Goal: Task Accomplishment & Management: Use online tool/utility

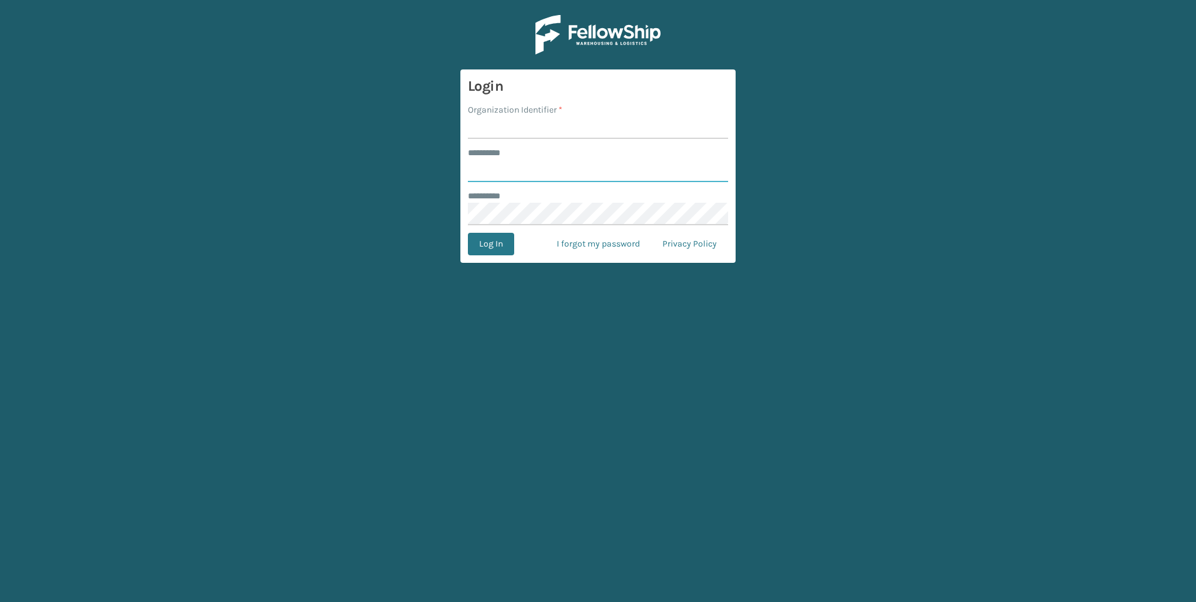
type input "*********"
click at [515, 123] on input "Organization Identifier *" at bounding box center [598, 127] width 260 height 23
type input "[GEOGRAPHIC_DATA]"
click at [498, 245] on button "Log In" at bounding box center [491, 244] width 46 height 23
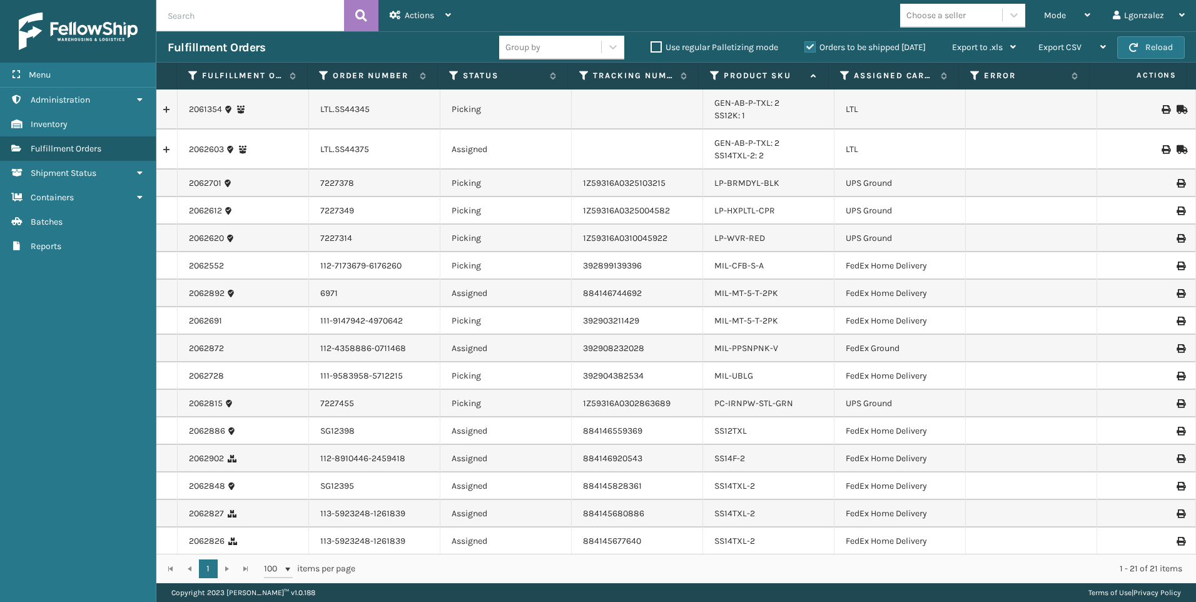
scroll to position [139, 0]
click at [1055, 12] on span "Mode" at bounding box center [1055, 15] width 22 height 11
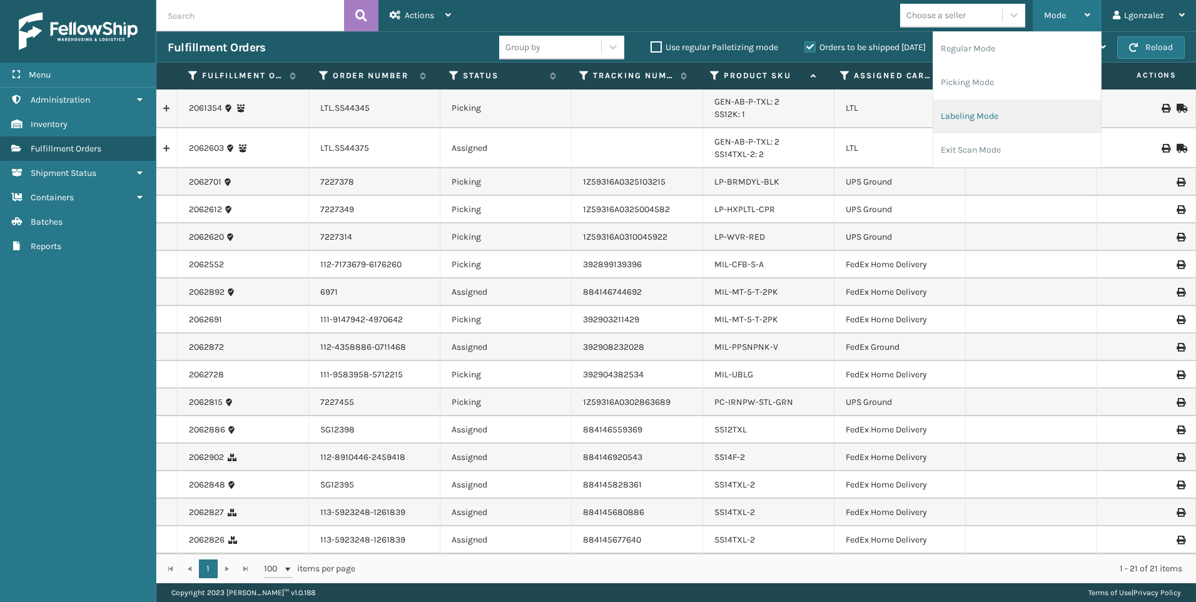
click at [979, 114] on li "Labeling Mode" at bounding box center [1017, 116] width 168 height 34
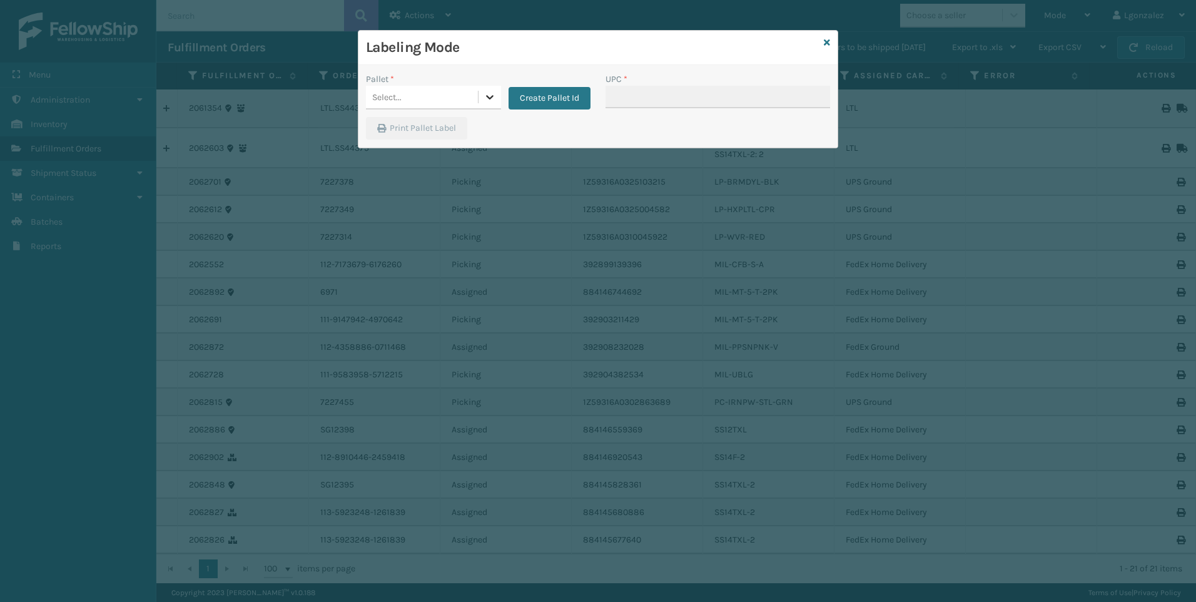
click at [493, 96] on icon at bounding box center [489, 97] width 13 height 13
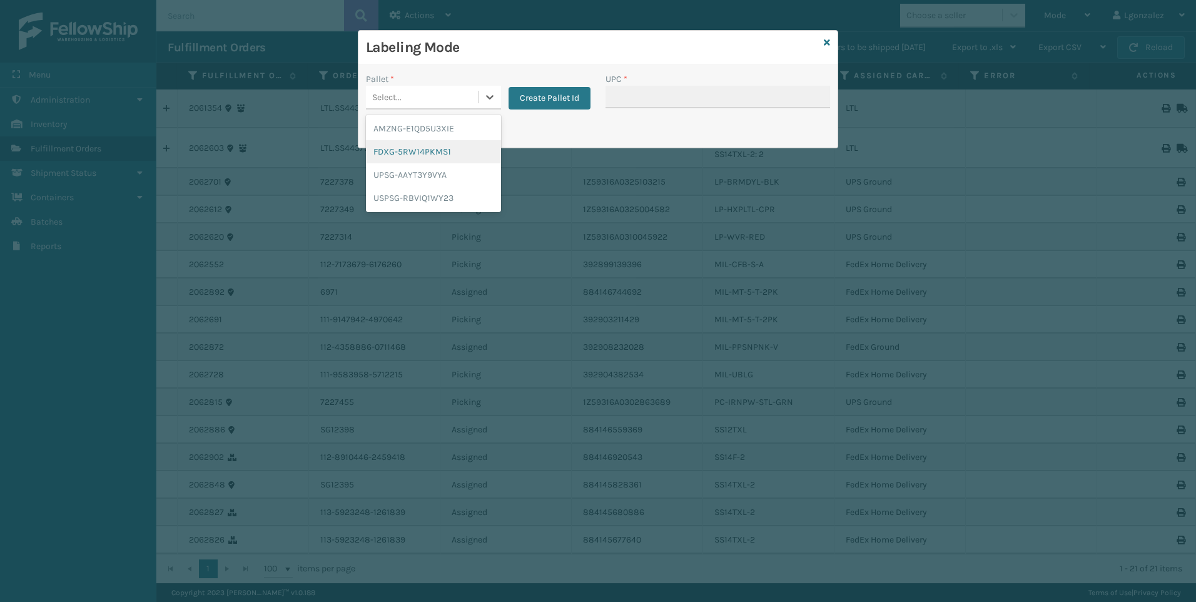
click at [432, 156] on div "FDXG-5RW14PKMS1" at bounding box center [433, 151] width 135 height 23
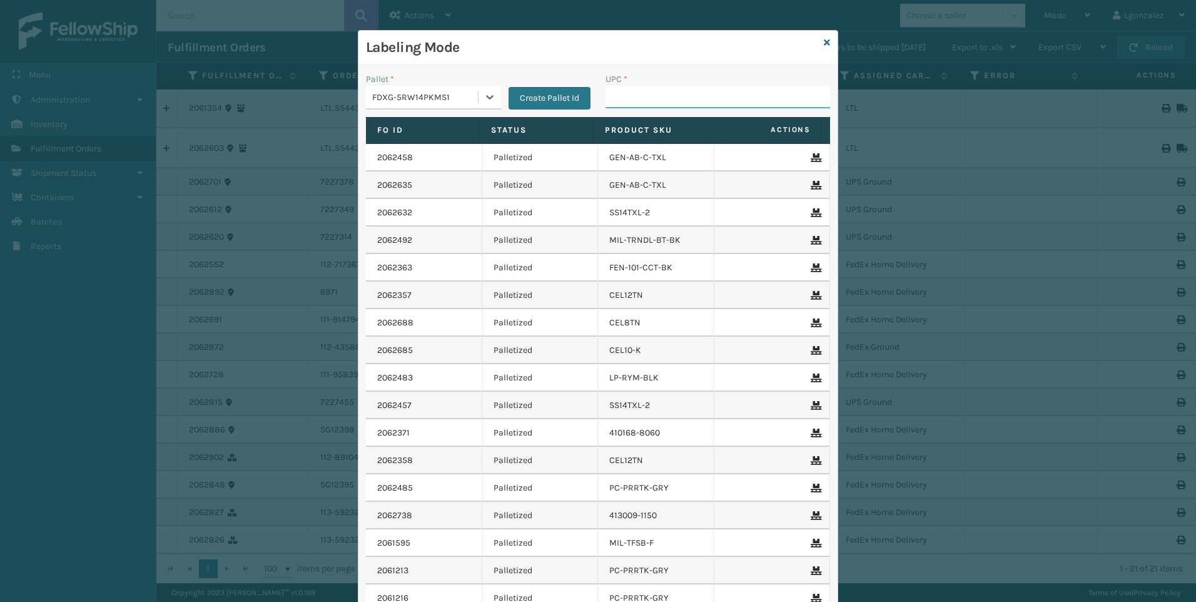
click at [609, 99] on input "UPC *" at bounding box center [717, 97] width 225 height 23
type input "LP-WVR-RED"
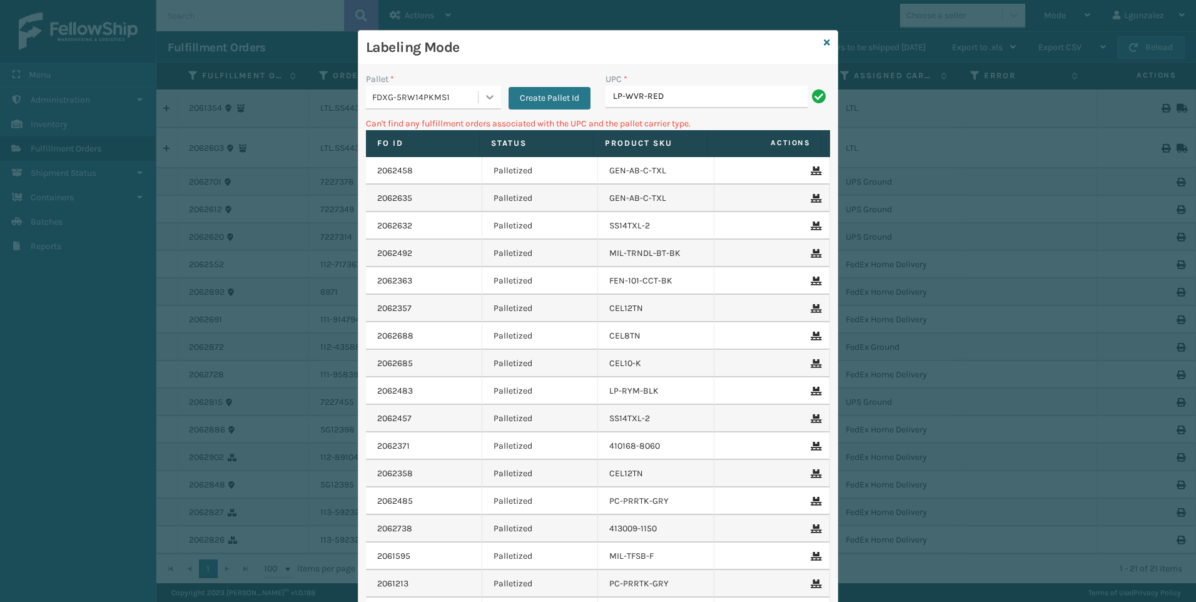
click at [480, 105] on div at bounding box center [489, 97] width 23 height 23
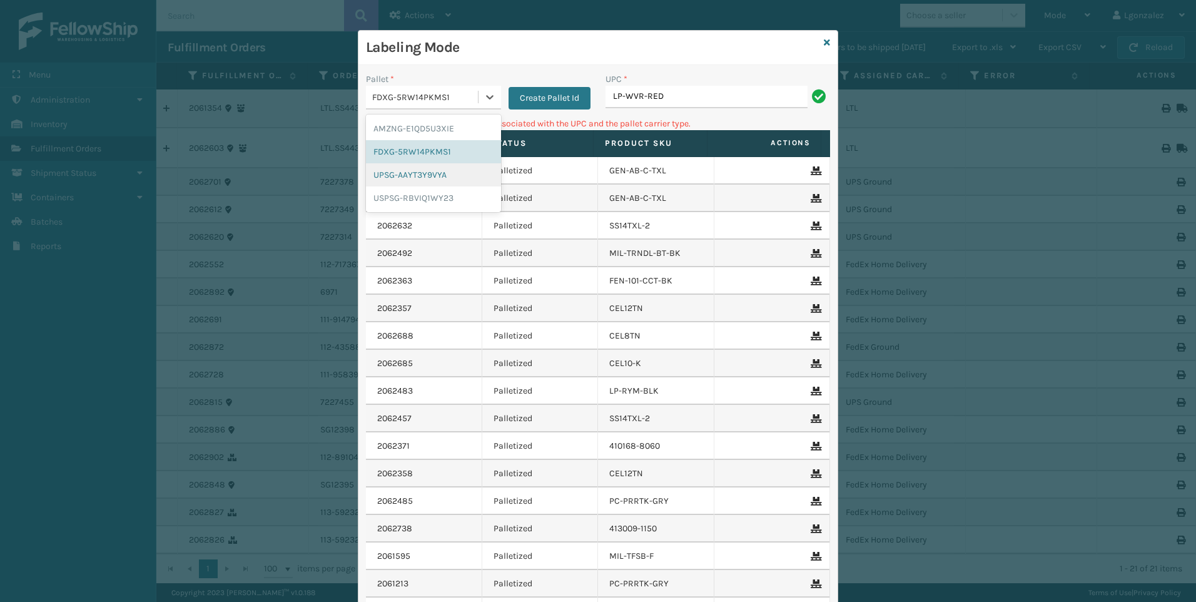
click at [443, 180] on div "UPSG-AAYT3Y9VYA" at bounding box center [433, 174] width 135 height 23
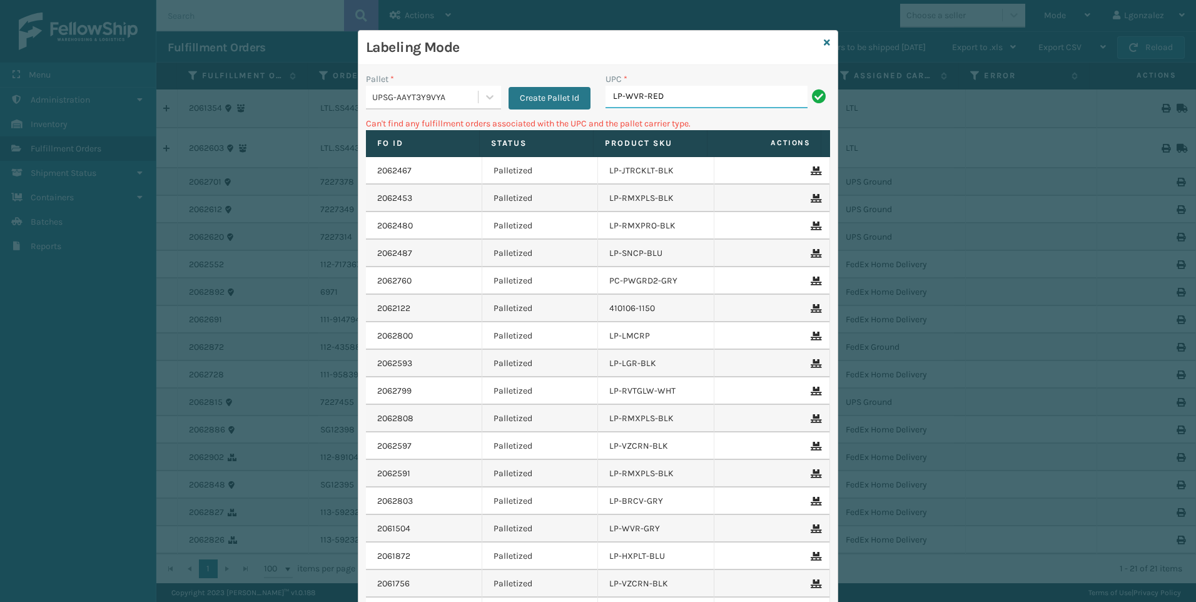
click at [682, 100] on input "LP-WVR-RED" at bounding box center [706, 97] width 202 height 23
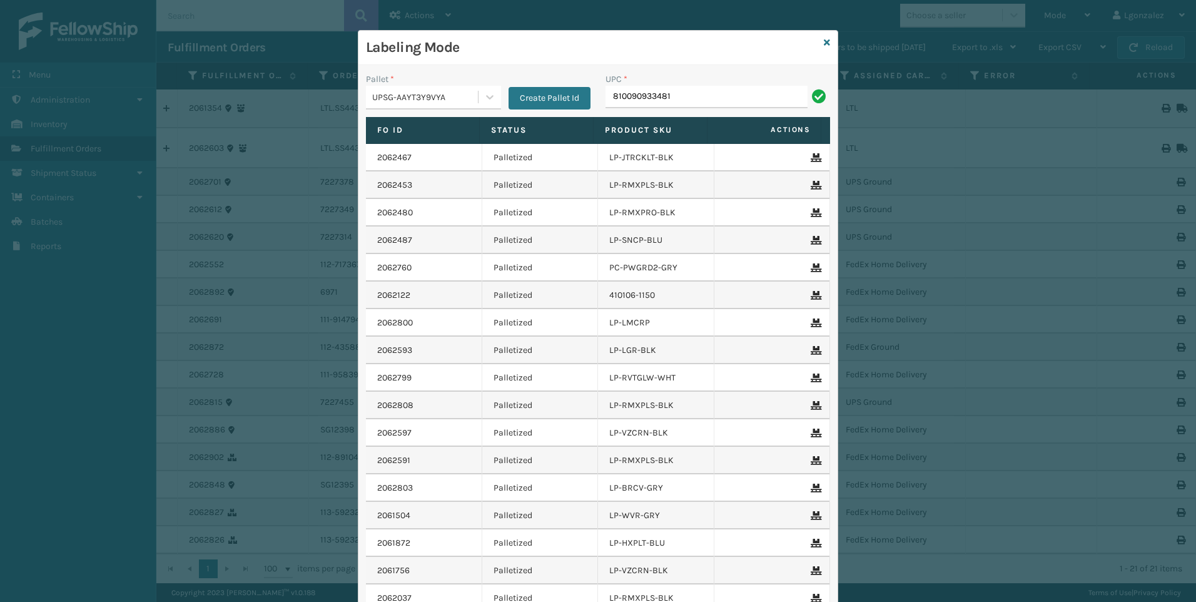
type input "810090933481"
click at [824, 41] on icon at bounding box center [827, 42] width 6 height 9
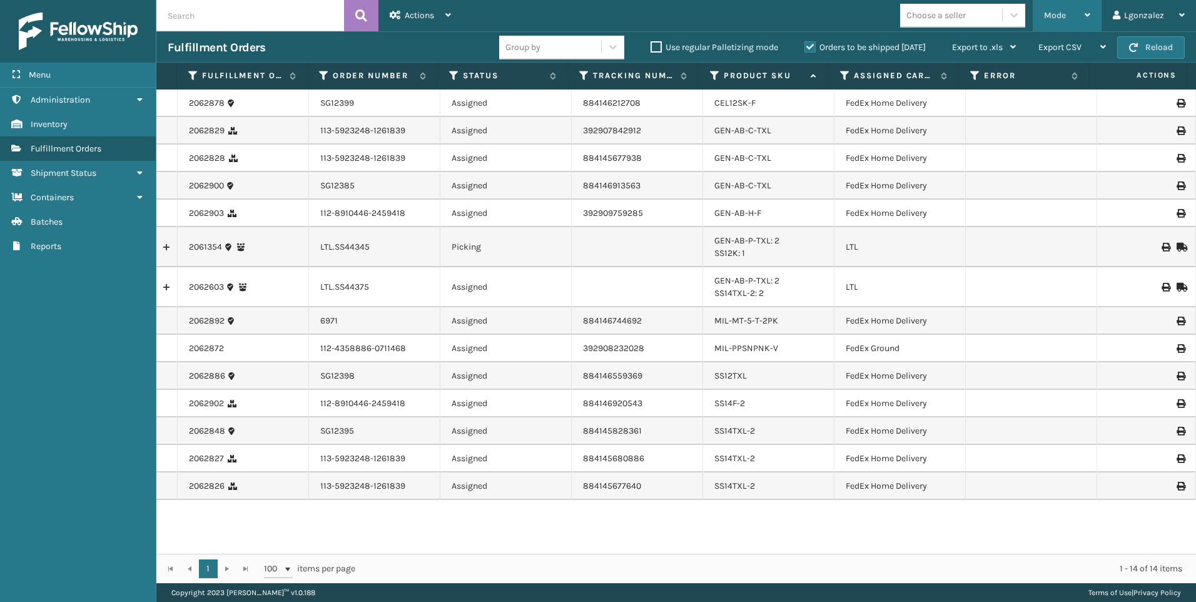
click at [1077, 23] on div "Mode" at bounding box center [1067, 15] width 46 height 31
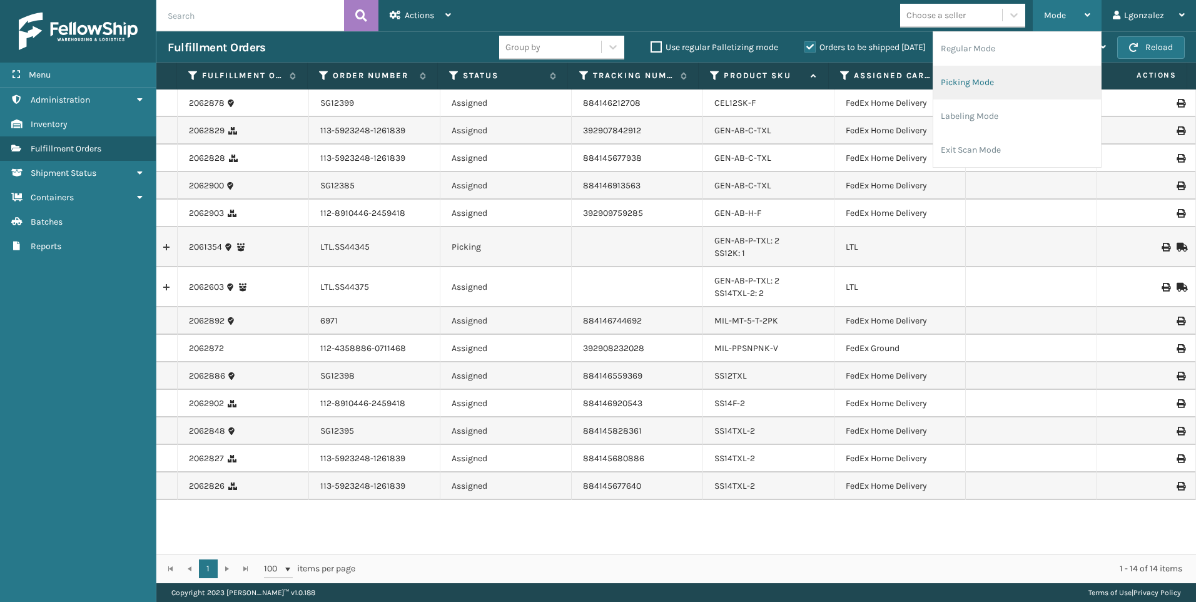
click at [1011, 91] on li "Picking Mode" at bounding box center [1017, 83] width 168 height 34
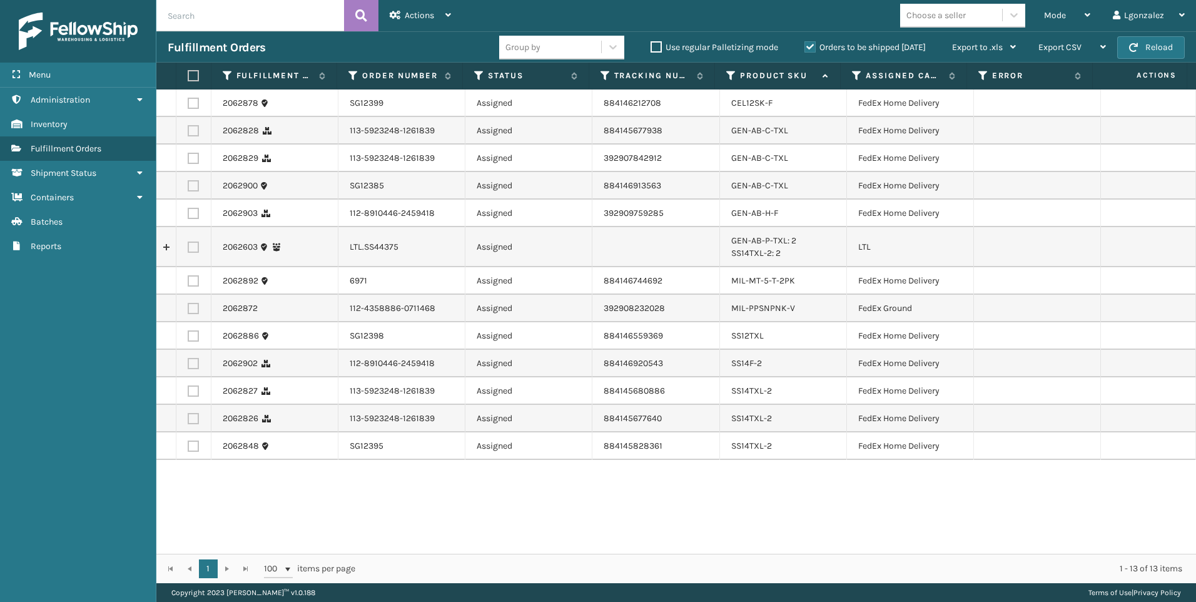
click at [195, 133] on label at bounding box center [193, 130] width 11 height 11
click at [188, 133] on input "checkbox" at bounding box center [188, 129] width 1 height 8
checkbox input "true"
click at [191, 158] on label at bounding box center [193, 158] width 11 height 11
click at [188, 158] on input "checkbox" at bounding box center [188, 157] width 1 height 8
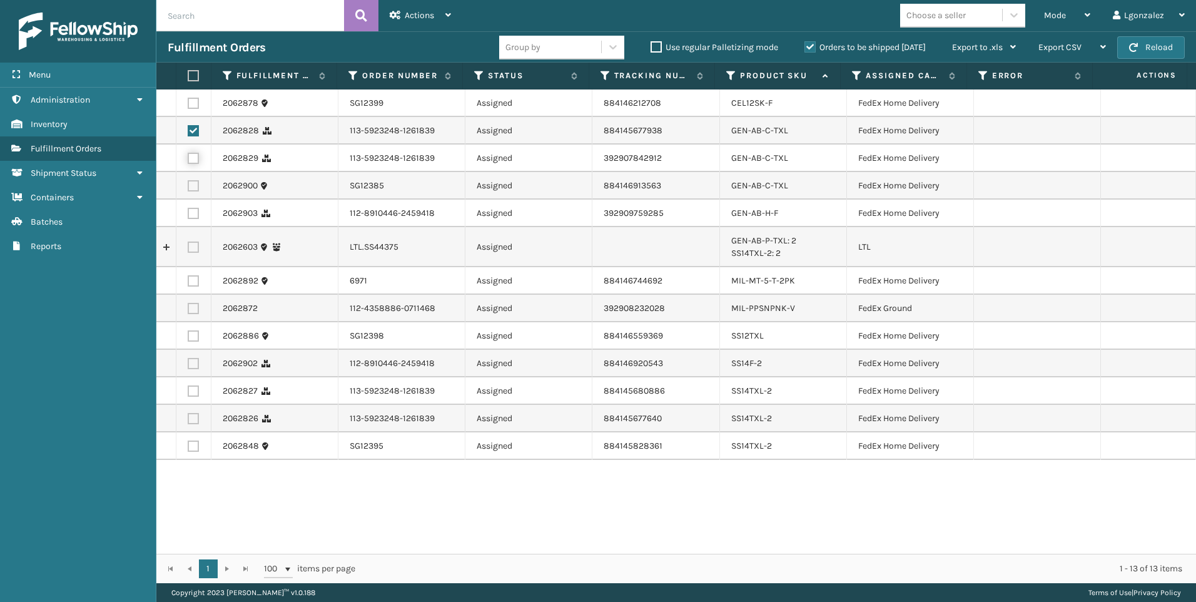
checkbox input "true"
click at [200, 183] on td at bounding box center [193, 186] width 35 height 28
click at [192, 184] on label at bounding box center [193, 185] width 11 height 11
click at [188, 184] on input "checkbox" at bounding box center [188, 184] width 1 height 8
checkbox input "true"
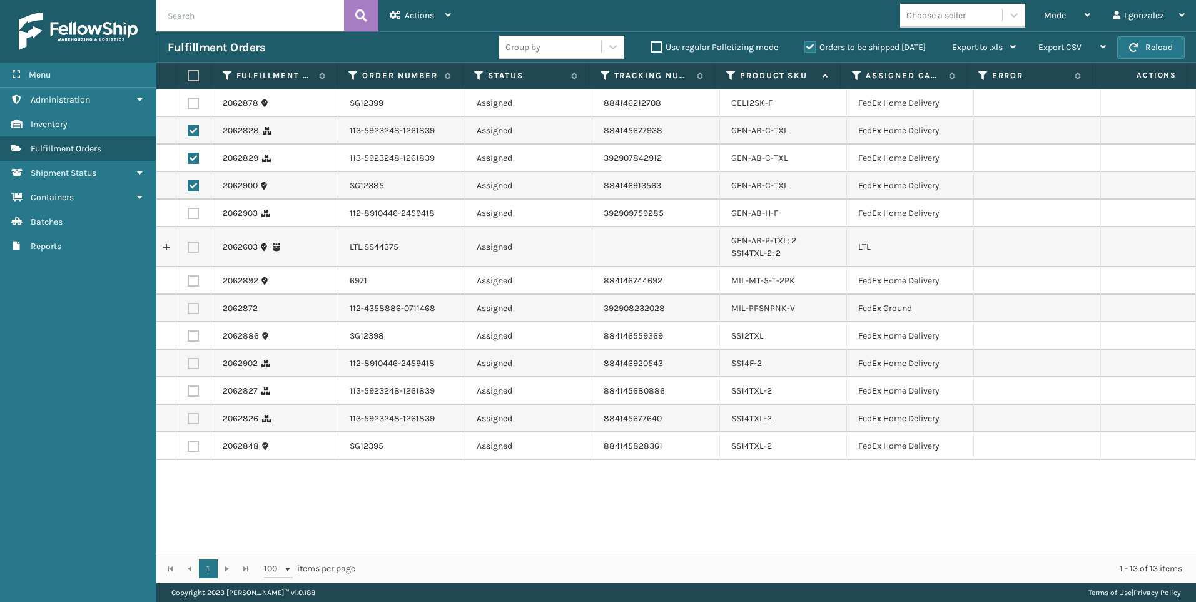
click at [195, 390] on label at bounding box center [193, 390] width 11 height 11
click at [188, 390] on input "checkbox" at bounding box center [188, 389] width 1 height 8
checkbox input "true"
click at [196, 418] on label at bounding box center [193, 418] width 11 height 11
click at [188, 418] on input "checkbox" at bounding box center [188, 417] width 1 height 8
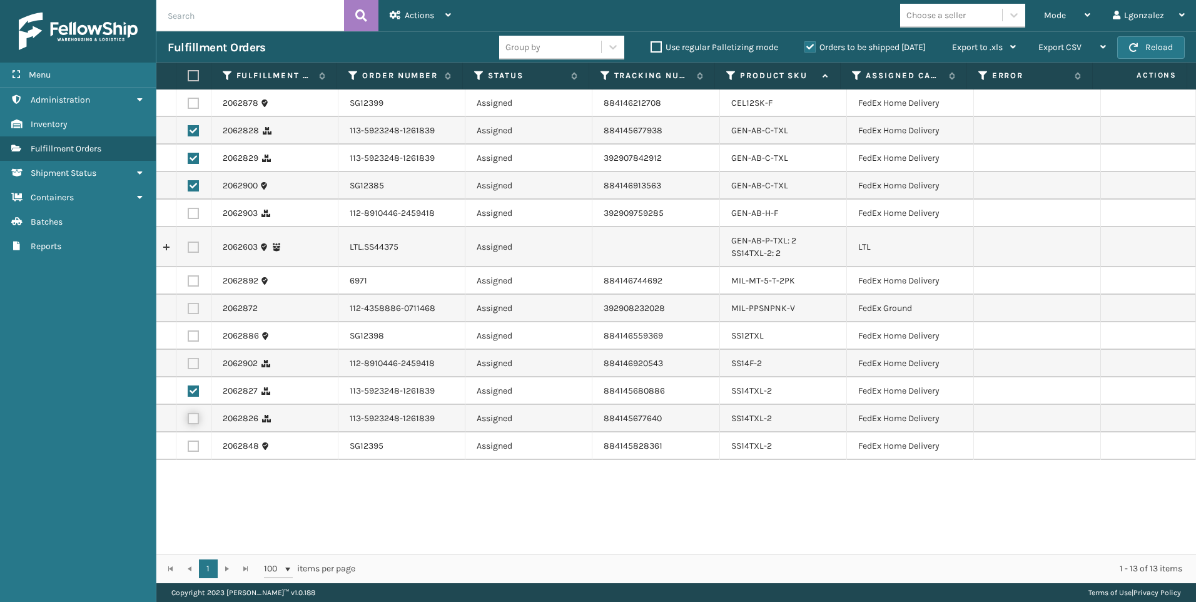
checkbox input "true"
click at [193, 447] on label at bounding box center [193, 445] width 11 height 11
click at [188, 447] on input "checkbox" at bounding box center [188, 444] width 1 height 8
checkbox input "true"
click at [194, 338] on label at bounding box center [193, 335] width 11 height 11
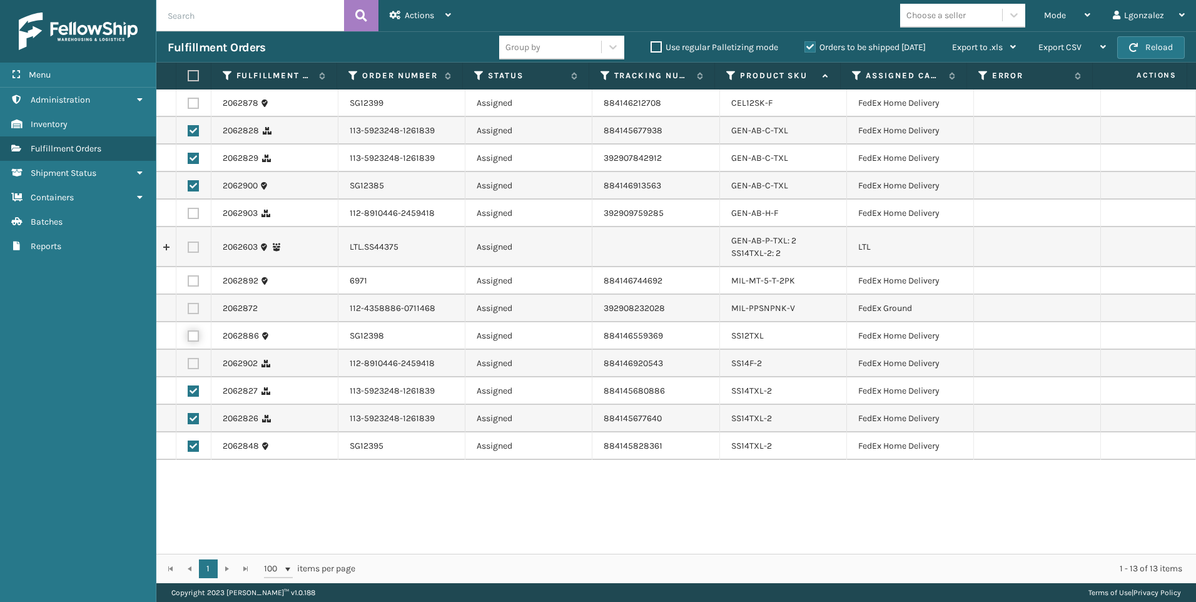
click at [188, 338] on input "checkbox" at bounding box center [188, 334] width 1 height 8
checkbox input "true"
click at [195, 360] on label at bounding box center [193, 363] width 11 height 11
click at [188, 360] on input "checkbox" at bounding box center [188, 362] width 1 height 8
checkbox input "true"
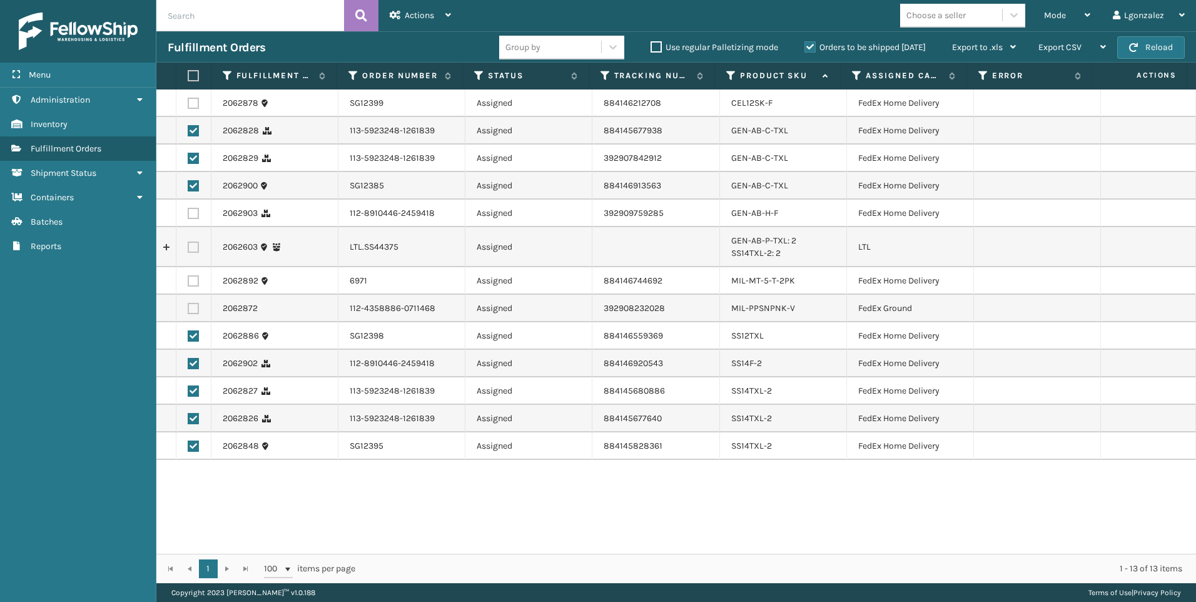
click at [192, 285] on label at bounding box center [193, 280] width 11 height 11
click at [188, 283] on input "checkbox" at bounding box center [188, 279] width 1 height 8
checkbox input "true"
click at [191, 310] on label at bounding box center [193, 308] width 11 height 11
click at [188, 310] on input "checkbox" at bounding box center [188, 307] width 1 height 8
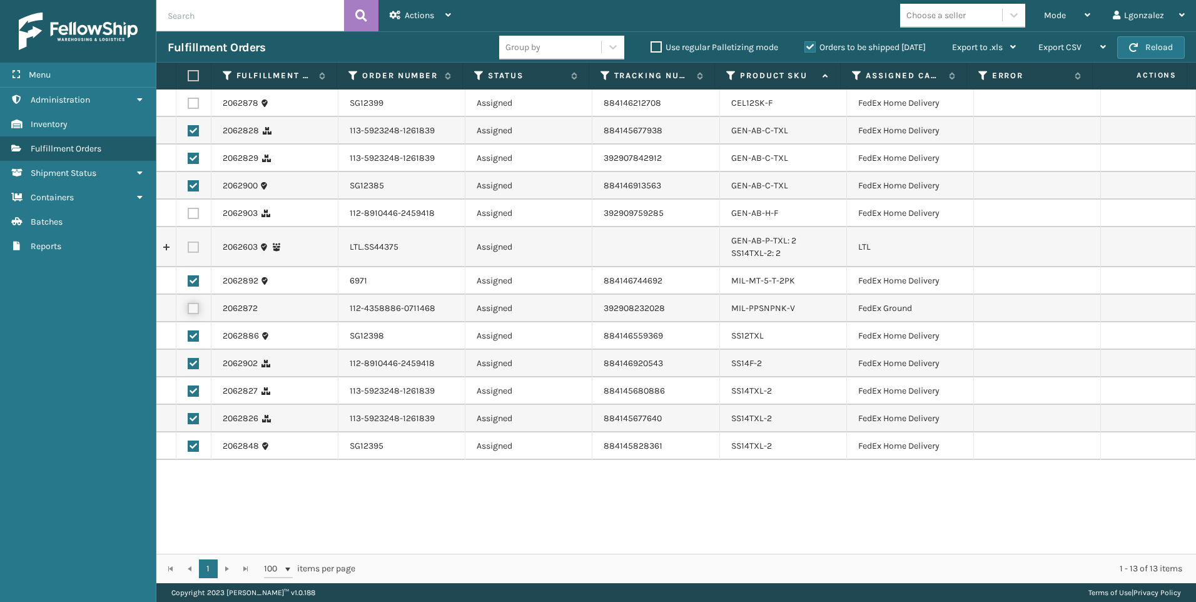
checkbox input "true"
click at [199, 215] on label at bounding box center [193, 213] width 11 height 11
click at [188, 215] on input "checkbox" at bounding box center [188, 212] width 1 height 8
checkbox input "true"
click at [196, 104] on label at bounding box center [193, 103] width 11 height 11
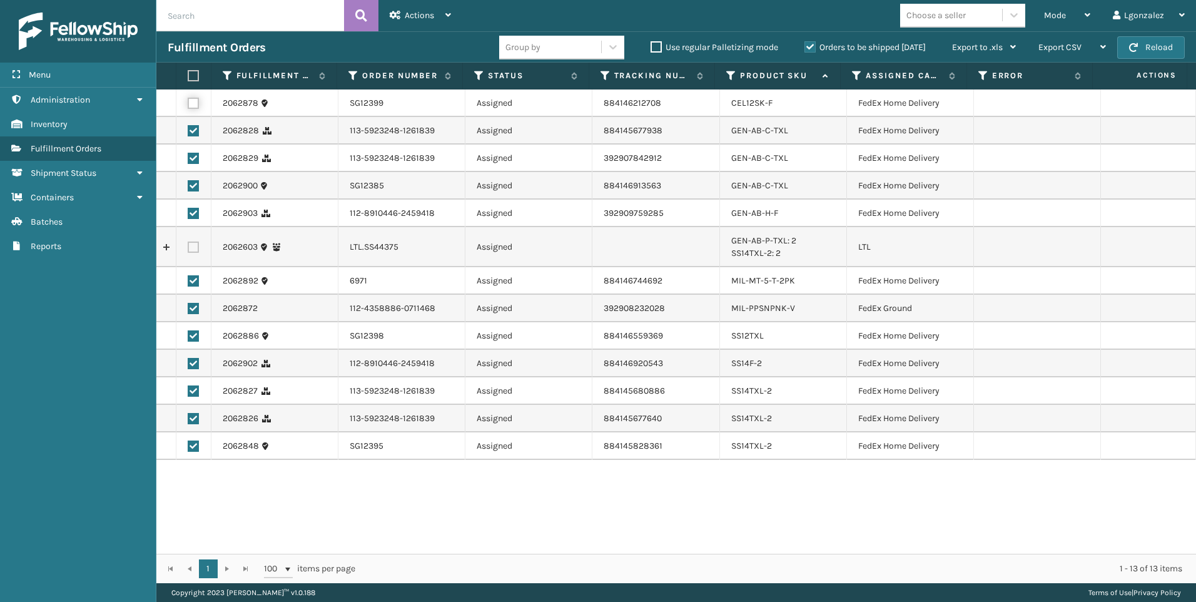
click at [188, 104] on input "checkbox" at bounding box center [188, 102] width 1 height 8
checkbox input "true"
click at [448, 11] on icon at bounding box center [448, 15] width 6 height 9
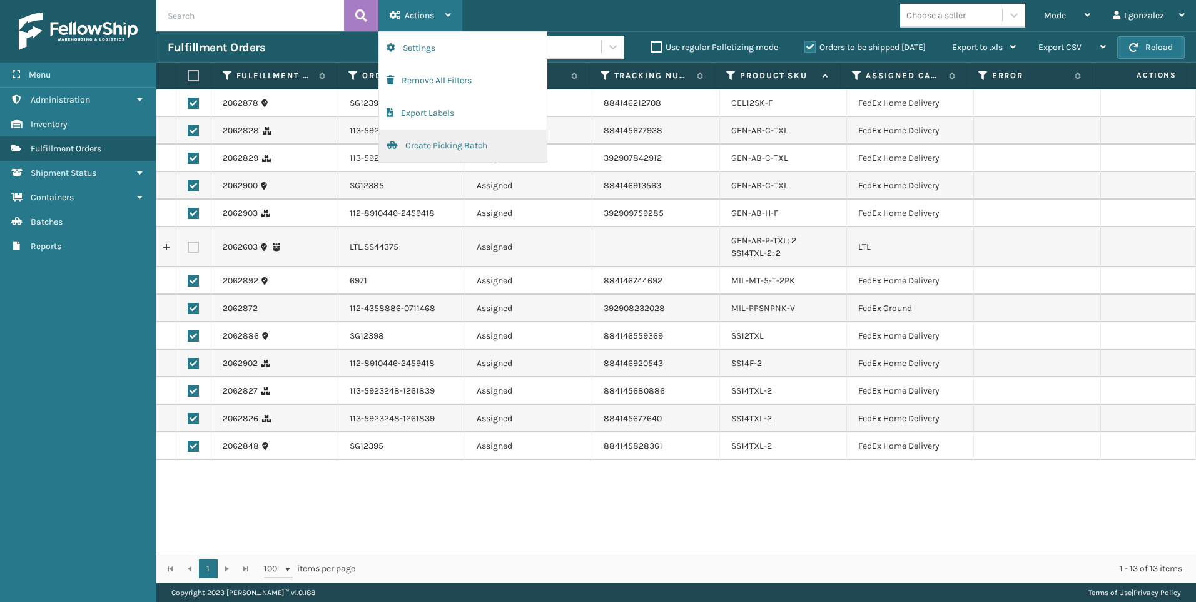
click at [411, 146] on button "Create Picking Batch" at bounding box center [463, 145] width 168 height 33
